Goal: Use online tool/utility: Utilize a website feature to perform a specific function

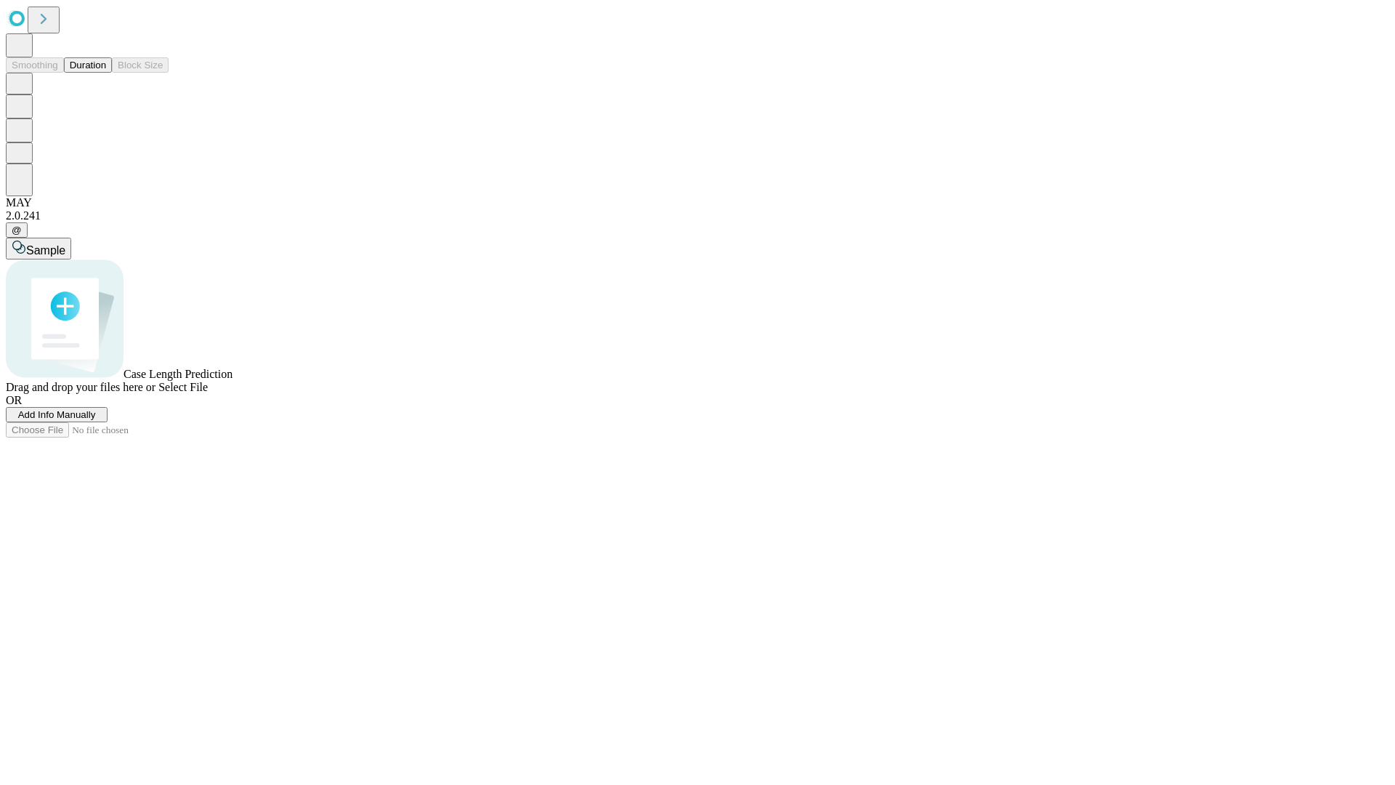
click at [106, 73] on button "Duration" at bounding box center [88, 64] width 48 height 15
click at [208, 393] on span "Select File" at bounding box center [182, 387] width 49 height 12
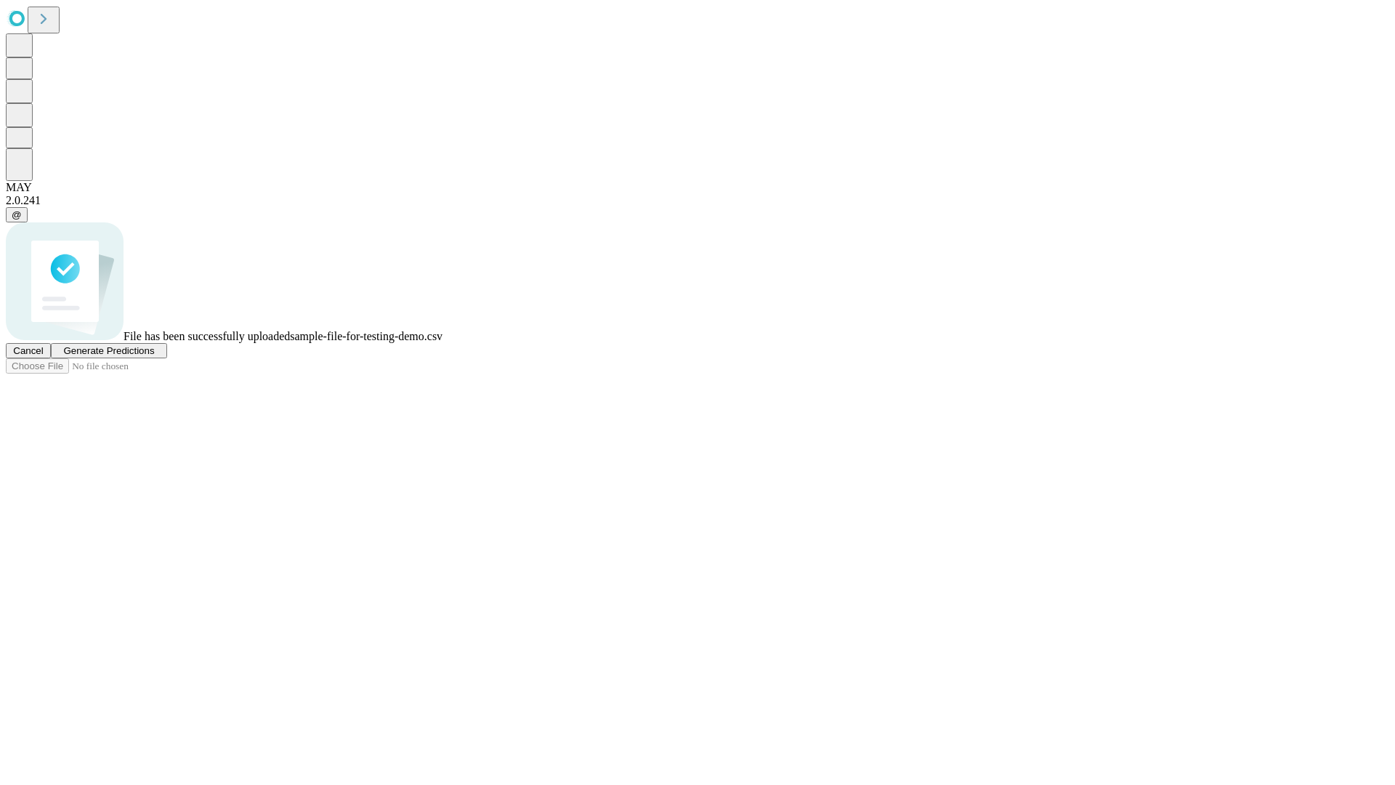
click at [154, 356] on span "Generate Predictions" at bounding box center [108, 350] width 91 height 11
